Goal: Information Seeking & Learning: Learn about a topic

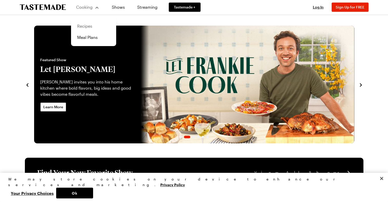
click at [85, 26] on link "Recipes" at bounding box center [93, 26] width 39 height 11
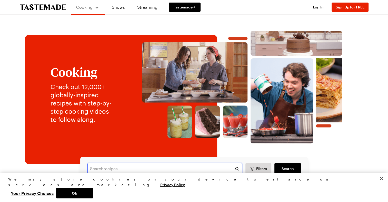
click at [110, 167] on input "text" at bounding box center [164, 168] width 155 height 11
click at [101, 182] on span "miso salmon" at bounding box center [104, 183] width 25 height 6
type input "miso salmon"
click at [290, 167] on span "Search" at bounding box center [287, 168] width 12 height 5
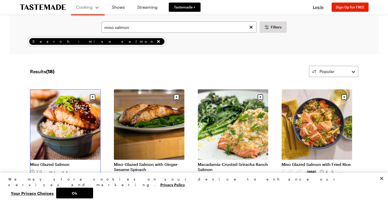
click at [73, 162] on link "Miso Glazed Salmon" at bounding box center [65, 164] width 71 height 5
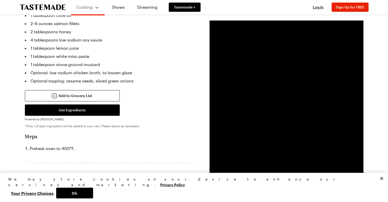
scroll to position [128, 0]
